Goal: Communication & Community: Answer question/provide support

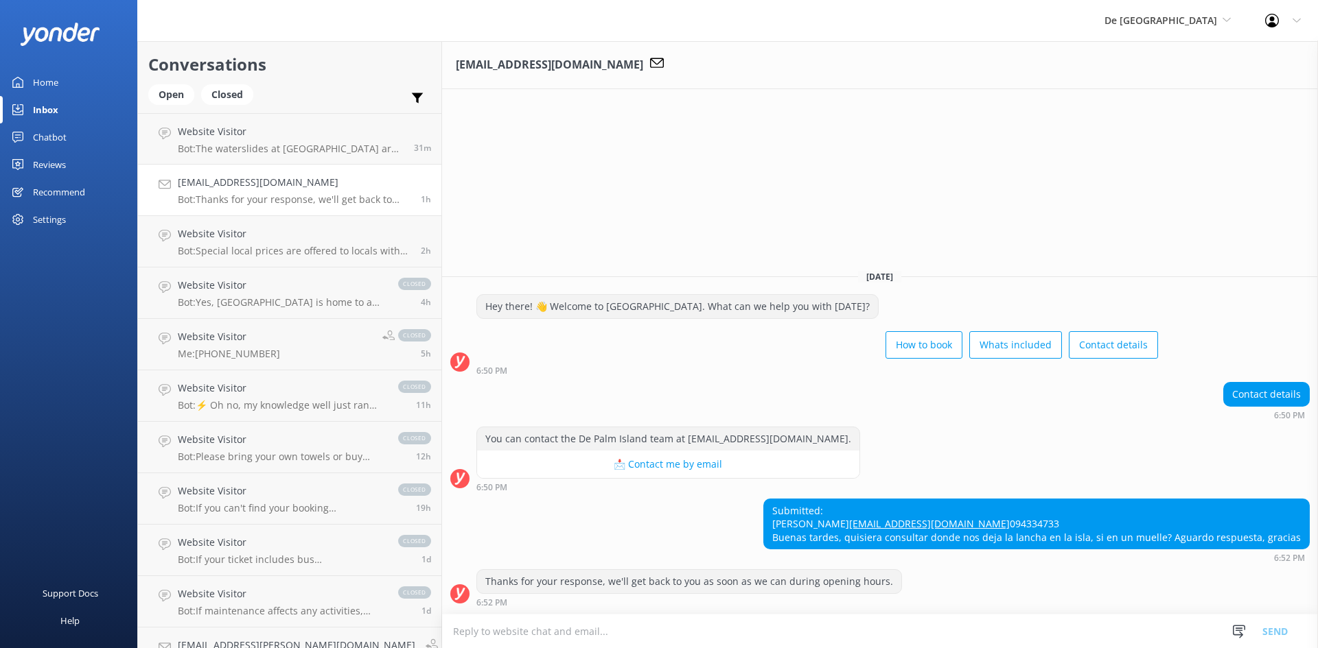
click at [329, 198] on p "Bot: Thanks for your response, we'll get back to you as soon as we can during o…" at bounding box center [294, 200] width 233 height 12
click at [307, 141] on div "Website Visitor Bot: The waterslides at De Palm Island are closed for maintenan…" at bounding box center [291, 139] width 226 height 30
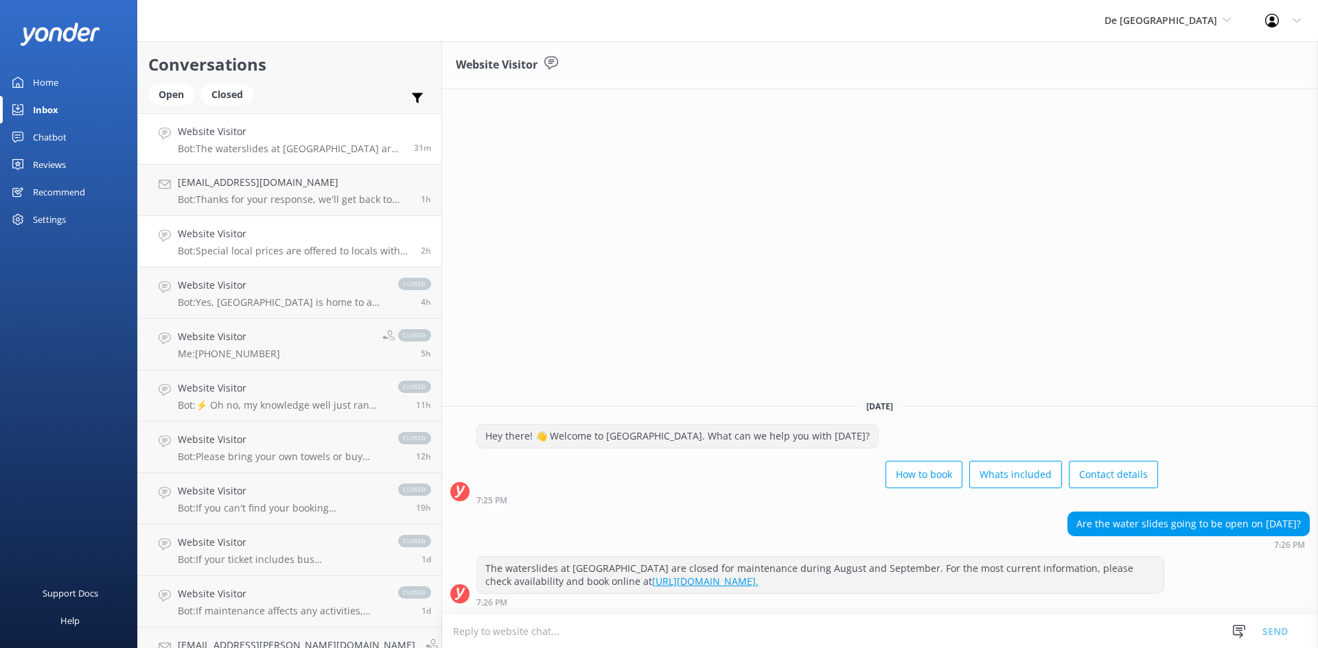
click at [308, 229] on h4 "Website Visitor" at bounding box center [294, 233] width 233 height 15
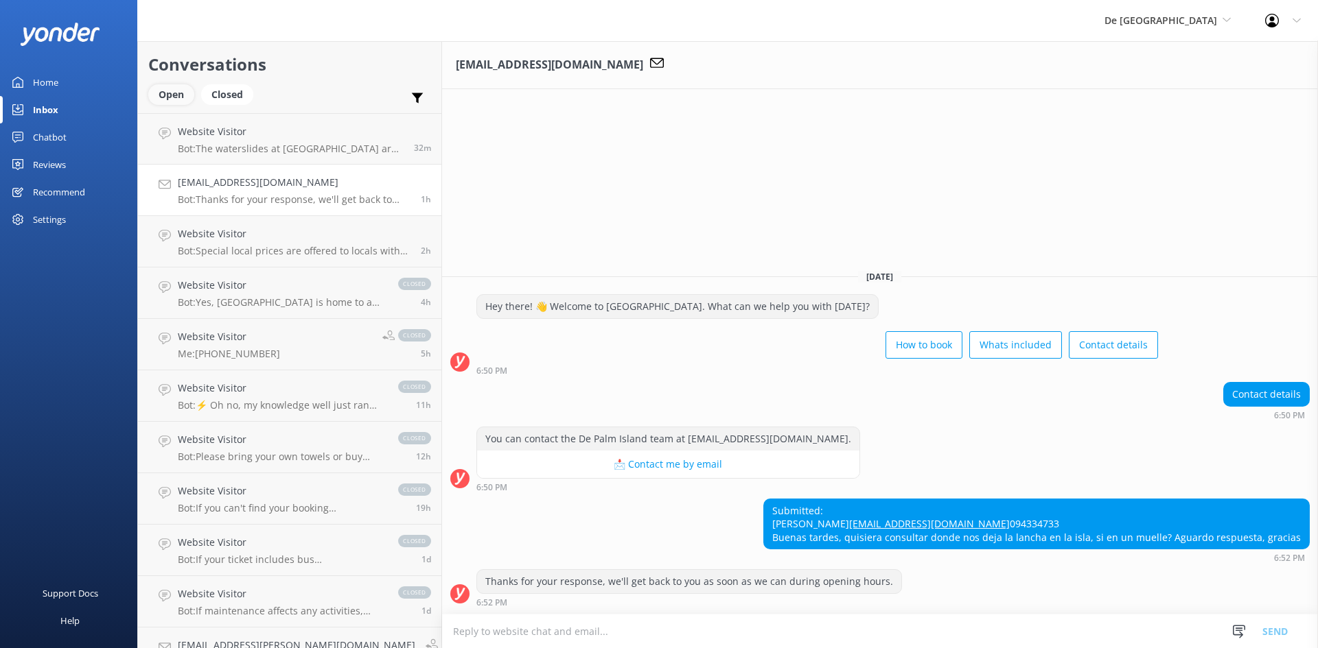
click at [181, 91] on div "Open" at bounding box center [171, 94] width 46 height 21
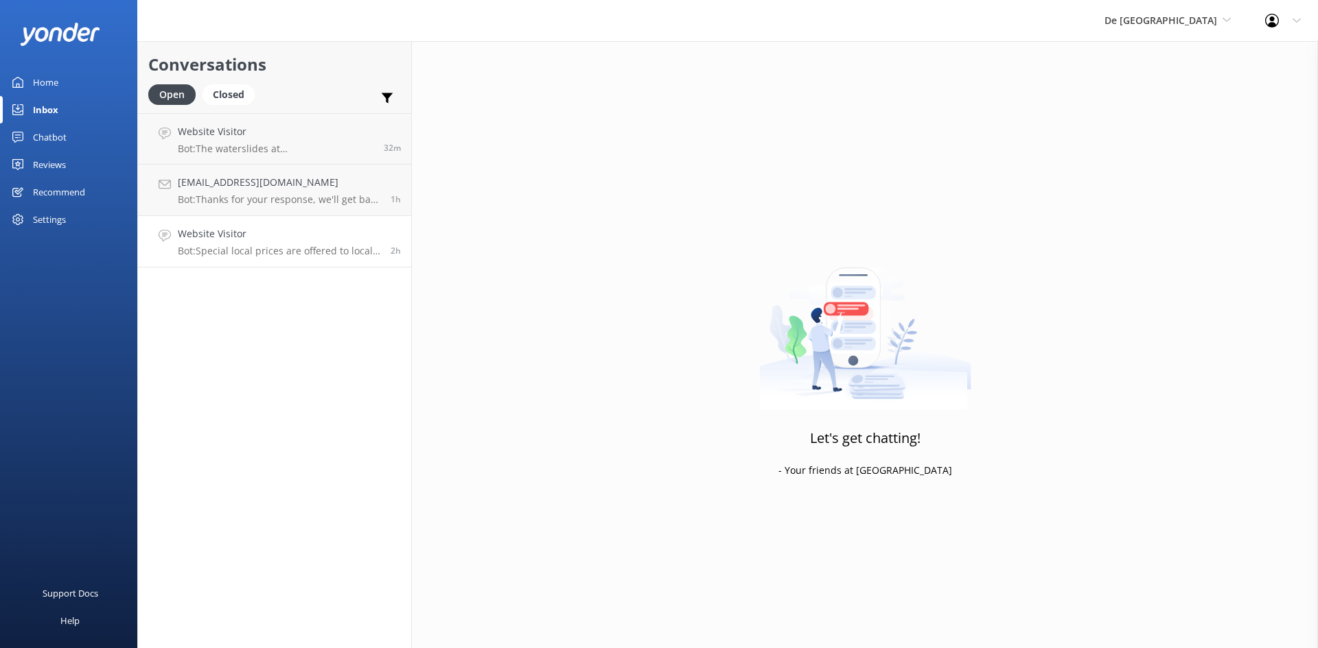
click at [331, 237] on h4 "Website Visitor" at bounding box center [279, 233] width 202 height 15
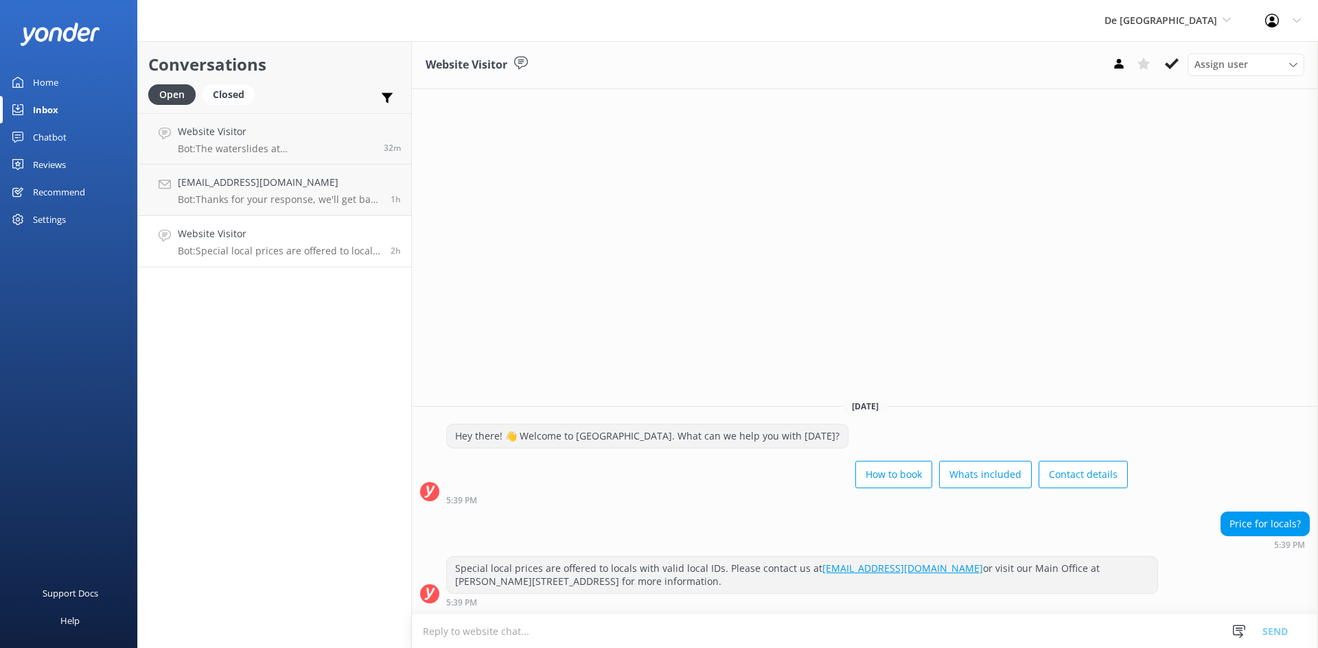
click at [728, 645] on textarea at bounding box center [865, 632] width 906 height 34
type textarea "l"
